Goal: Task Accomplishment & Management: Use online tool/utility

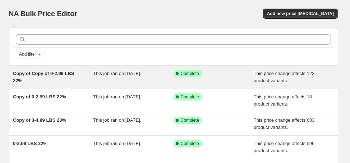
click at [52, 71] on span "Copy of Copy of 0-2.99 LBS 22%" at bounding box center [43, 77] width 61 height 13
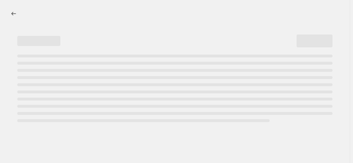
select select "margin"
select select "no_change"
select select "not_equal"
select select "product_status"
select select "draft"
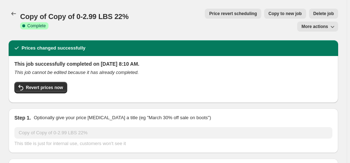
select select "vendor"
select select "collection"
click at [314, 12] on span "Delete job" at bounding box center [324, 14] width 21 height 6
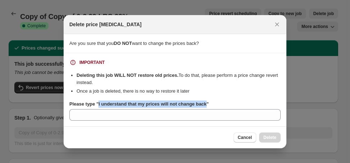
drag, startPoint x: 97, startPoint y: 104, endPoint x: 204, endPoint y: 105, distance: 106.1
click at [204, 105] on b "Please type "I understand that my prices will not change back"" at bounding box center [139, 103] width 140 height 5
copy b "I understand that my prices will not change back"
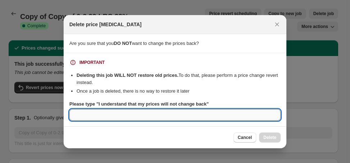
paste input "I understand that my prices will not change back"
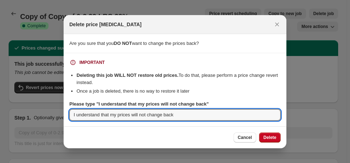
type input "I understand that my prices will not change back"
click at [270, 137] on span "Delete" at bounding box center [270, 138] width 13 height 6
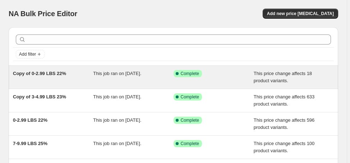
click at [55, 73] on span "Copy of 0-2.99 LBS 22%" at bounding box center [39, 73] width 53 height 5
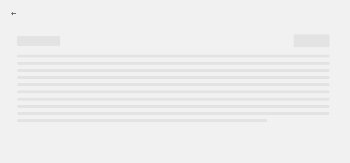
select select "margin"
select select "no_change"
select select "vendor"
select select "not_equal"
select select "collection"
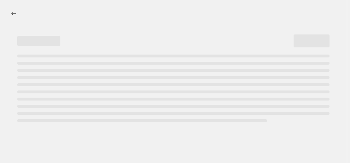
select select "product_status"
select select "draft"
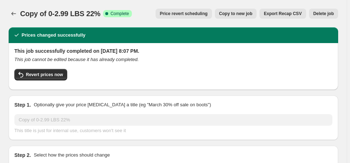
click at [246, 16] on span "Copy to new job" at bounding box center [235, 14] width 33 height 6
select select "margin"
select select "no_change"
select select "vendor"
select select "not_equal"
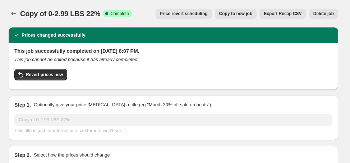
select select "collection"
select select "product_status"
select select "draft"
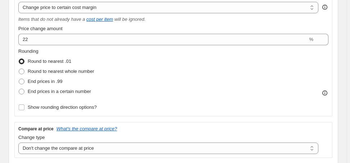
scroll to position [173, 0]
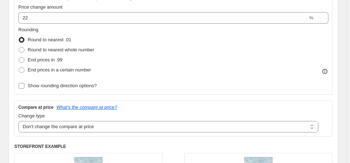
click at [79, 87] on span "Show rounding direction options?" at bounding box center [62, 85] width 69 height 5
click at [24, 87] on input "Show rounding direction options?" at bounding box center [22, 86] width 6 height 6
checkbox input "true"
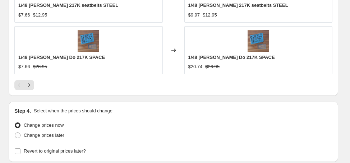
scroll to position [948, 0]
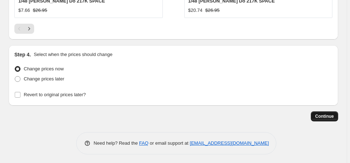
click at [337, 114] on button "Continue" at bounding box center [324, 116] width 27 height 10
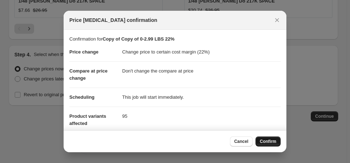
click at [275, 138] on button "Confirm" at bounding box center [268, 142] width 25 height 10
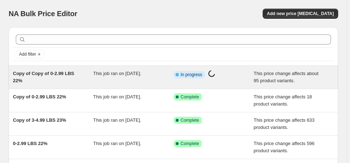
click at [45, 75] on span "Copy of Copy of 0-2.99 LBS 22%" at bounding box center [43, 77] width 61 height 13
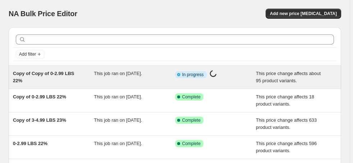
select select "margin"
select select "no_change"
select select "not_equal"
select select "draft"
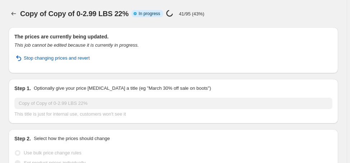
select select "vendor"
select select "collection"
select select "margin"
select select "no_change"
select select "vendor"
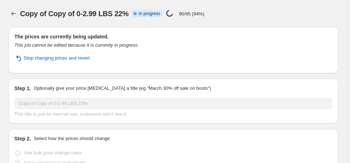
select select "not_equal"
select select "collection"
select select "product_status"
select select "draft"
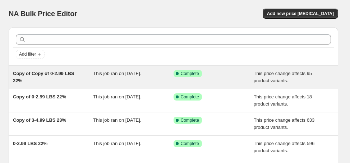
click at [63, 73] on span "Copy of Copy of 0-2.99 LBS 22%" at bounding box center [43, 77] width 61 height 13
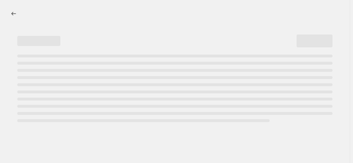
select select "margin"
select select "no_change"
select select "vendor"
select select "not_equal"
select select "collection"
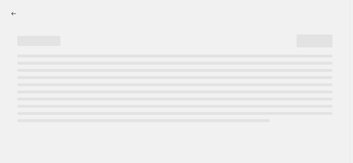
select select "product_status"
select select "draft"
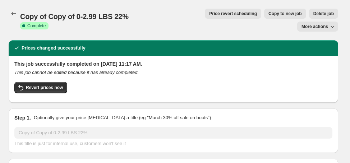
click at [309, 17] on button "Delete job" at bounding box center [323, 14] width 29 height 10
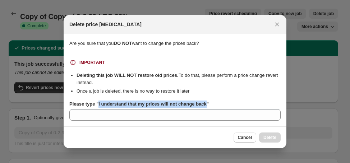
drag, startPoint x: 97, startPoint y: 105, endPoint x: 204, endPoint y: 106, distance: 106.8
click at [204, 106] on b "Please type "I understand that my prices will not change back"" at bounding box center [139, 103] width 140 height 5
copy b "I understand that my prices will not change back"
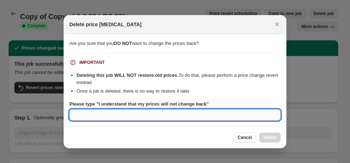
paste input "I understand that my prices will not change back"
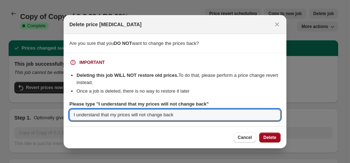
type input "I understand that my prices will not change back"
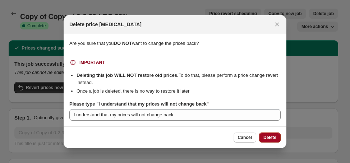
click at [269, 137] on span "Delete" at bounding box center [270, 138] width 13 height 6
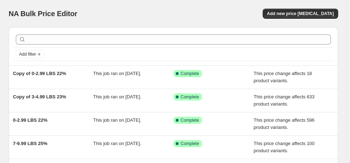
click at [122, 21] on div "NA Bulk Price Editor. This page is ready NA Bulk Price Editor Add new price cha…" at bounding box center [174, 13] width 330 height 27
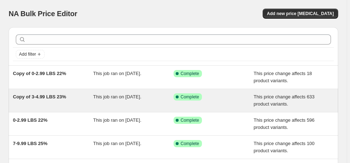
click at [44, 98] on span "Copy of 3-4.99 LBS 23%" at bounding box center [39, 96] width 53 height 5
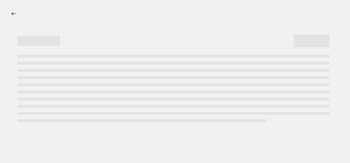
select select "margin"
select select "no_change"
select select "vendor"
select select "not_equal"
select select "collection"
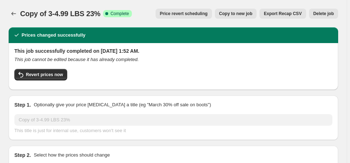
click at [241, 15] on span "Copy to new job" at bounding box center [235, 14] width 33 height 6
select select "margin"
select select "no_change"
select select "vendor"
select select "not_equal"
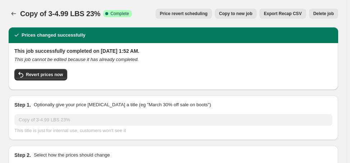
select select "collection"
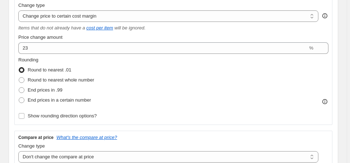
scroll to position [144, 0]
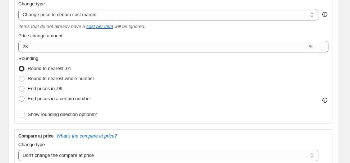
click at [78, 117] on span "Show rounding direction options?" at bounding box center [62, 114] width 69 height 5
click at [24, 117] on input "Show rounding direction options?" at bounding box center [22, 115] width 6 height 6
checkbox input "true"
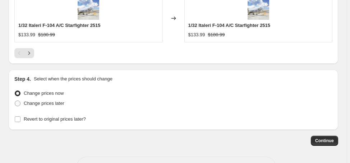
scroll to position [916, 0]
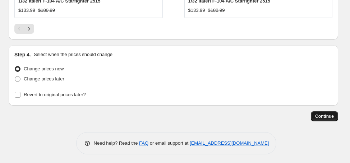
click at [331, 116] on span "Continue" at bounding box center [324, 117] width 19 height 6
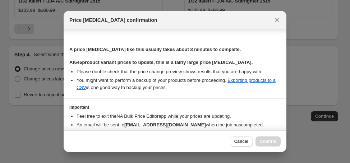
scroll to position [134, 0]
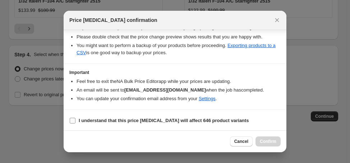
click at [139, 121] on b "I understand that this price change job will affect 646 product variants" at bounding box center [164, 120] width 170 height 5
click at [76, 121] on input "I understand that this price change job will affect 646 product variants" at bounding box center [73, 121] width 6 height 6
checkbox input "true"
click at [272, 141] on span "Confirm" at bounding box center [268, 142] width 17 height 6
